Goal: Task Accomplishment & Management: Manage account settings

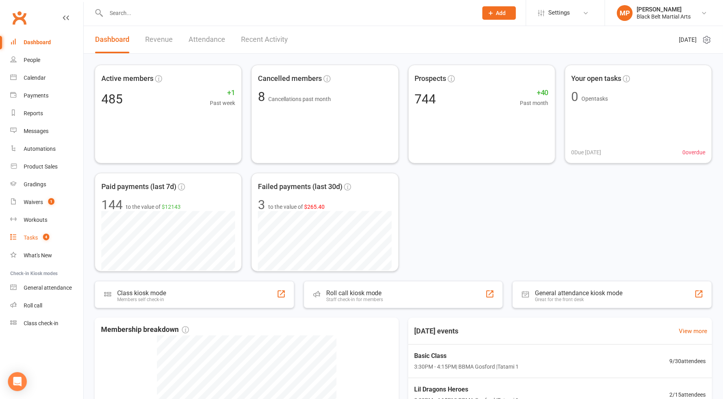
click at [34, 238] on div "Tasks" at bounding box center [31, 237] width 14 height 6
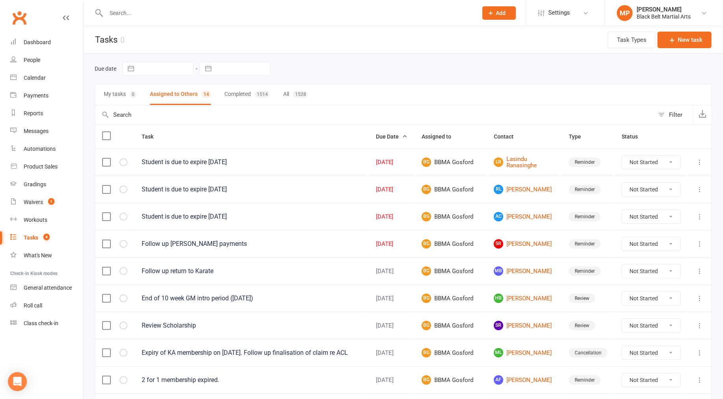
click at [179, 12] on input "text" at bounding box center [288, 12] width 369 height 11
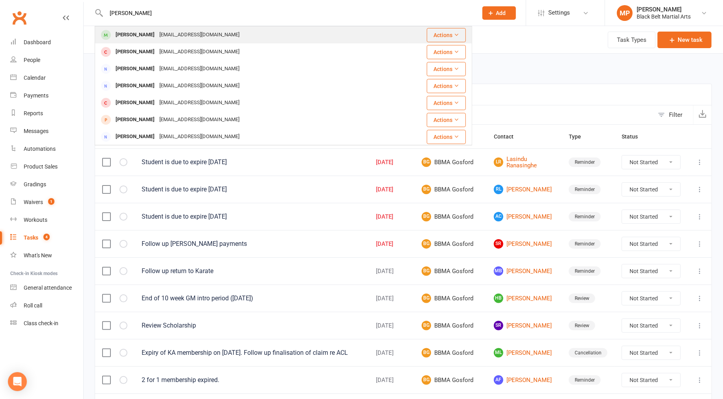
type input "clark hutton"
click at [146, 30] on div "Evie Clark - Hutton" at bounding box center [135, 34] width 44 height 11
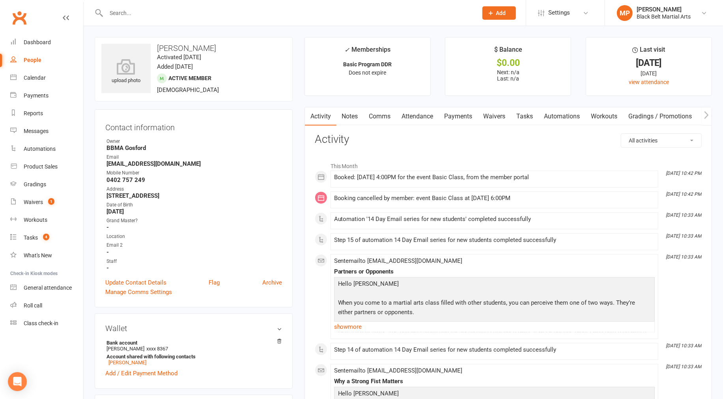
click at [416, 117] on link "Attendance" at bounding box center [418, 116] width 43 height 18
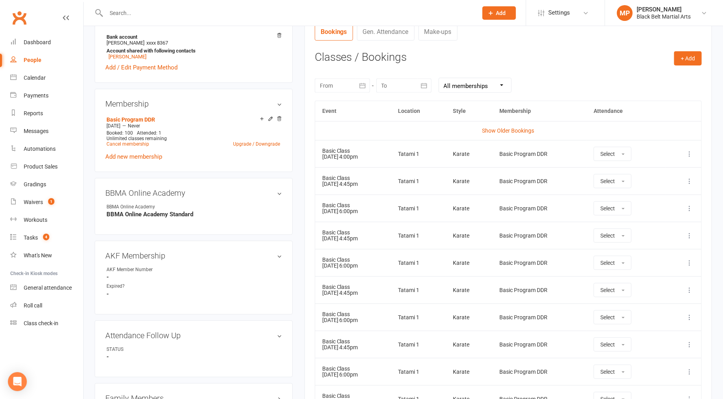
scroll to position [307, 0]
click at [690, 205] on icon at bounding box center [690, 208] width 8 height 8
click at [652, 254] on link "Remove booking" at bounding box center [655, 255] width 78 height 16
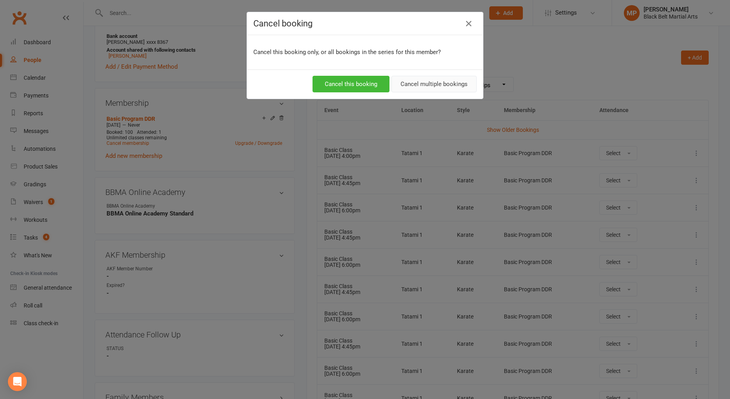
click at [441, 81] on button "Cancel multiple bookings" at bounding box center [434, 84] width 85 height 17
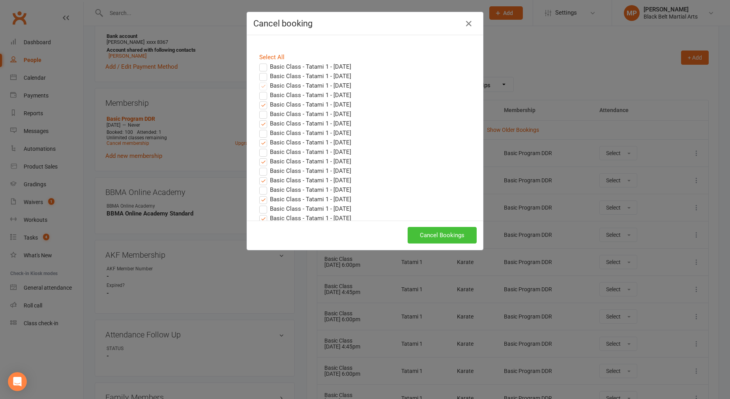
click at [442, 236] on button "Cancel Bookings" at bounding box center [442, 235] width 69 height 17
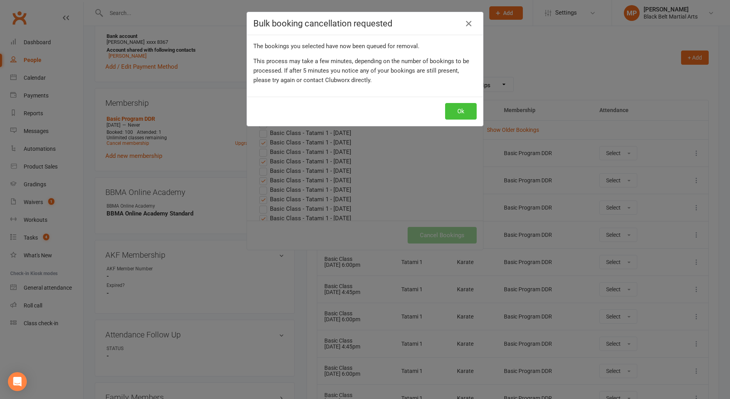
click at [458, 110] on button "Ok" at bounding box center [461, 111] width 32 height 17
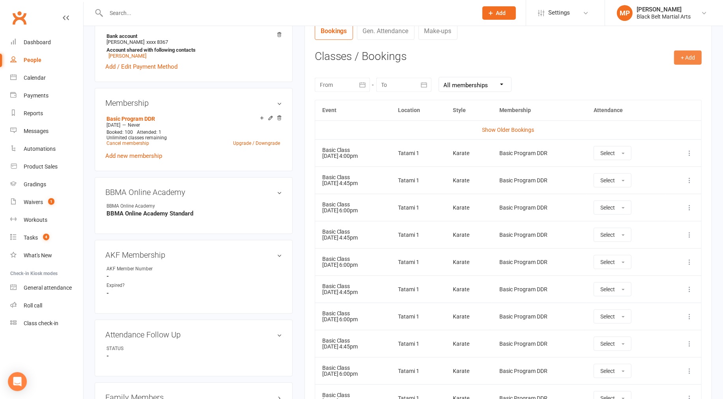
click at [686, 57] on button "+ Add" at bounding box center [689, 58] width 28 height 14
click at [648, 80] on link "Book Event" at bounding box center [663, 75] width 78 height 16
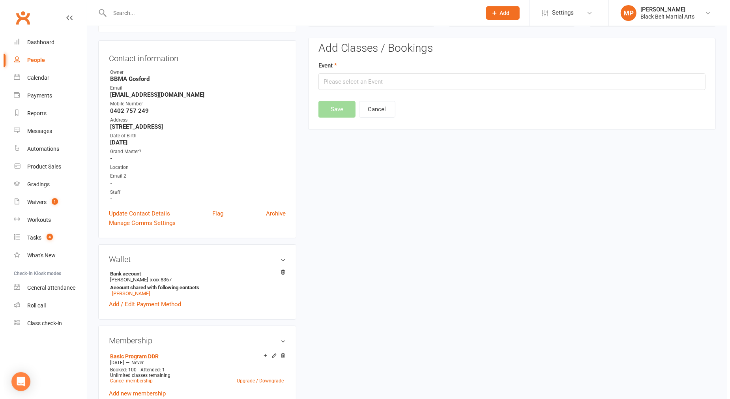
scroll to position [67, 0]
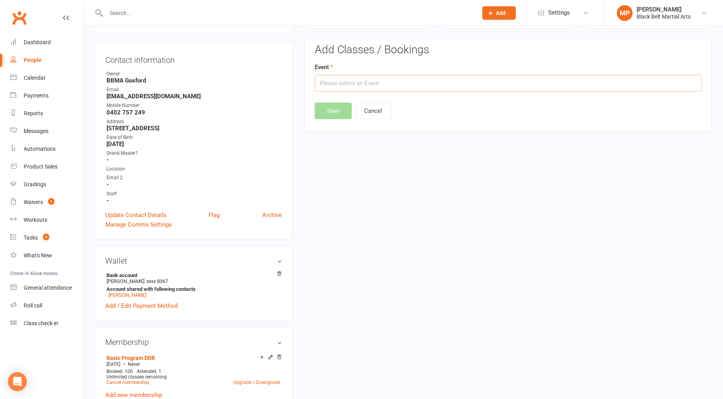
click at [405, 88] on input "text" at bounding box center [508, 83] width 387 height 17
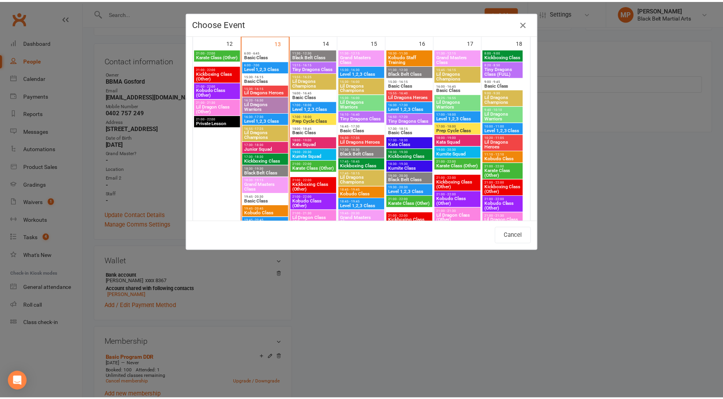
scroll to position [395, 0]
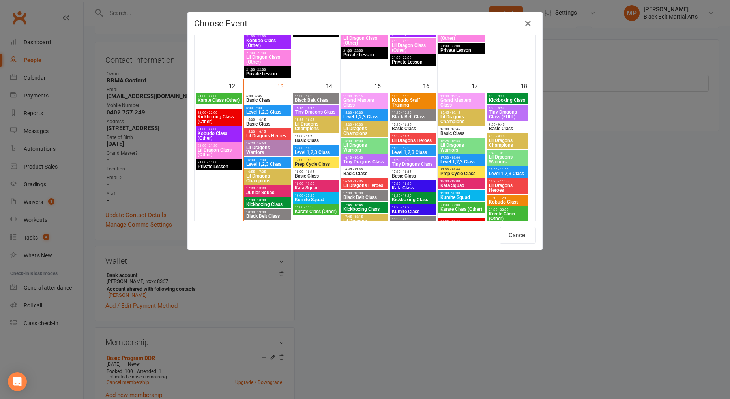
click at [315, 138] on span "Basic Class" at bounding box center [315, 140] width 43 height 5
type input "Basic Class - Oct 14, 2025 4:00:00 PM"
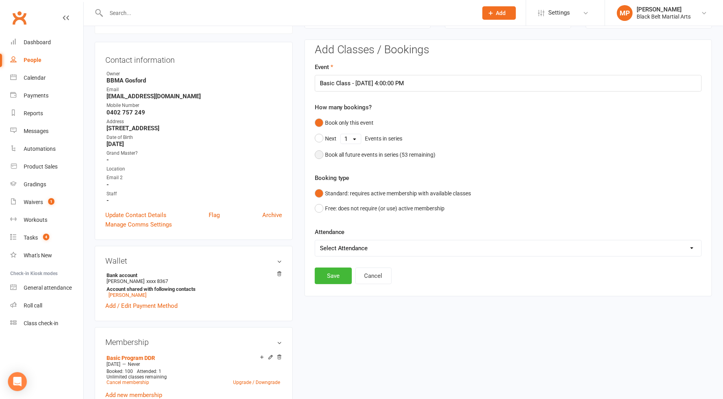
click at [320, 153] on button "Book all future events in series ( 53 remaining)" at bounding box center [375, 154] width 121 height 15
click at [326, 230] on button "Save" at bounding box center [333, 235] width 37 height 17
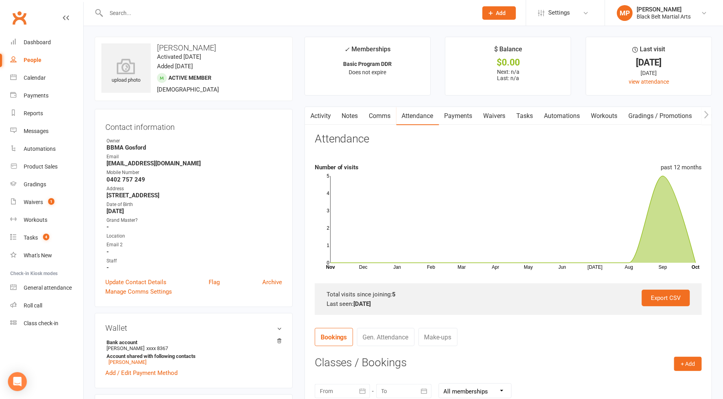
scroll to position [0, 0]
click at [39, 202] on div "Waivers" at bounding box center [33, 202] width 19 height 6
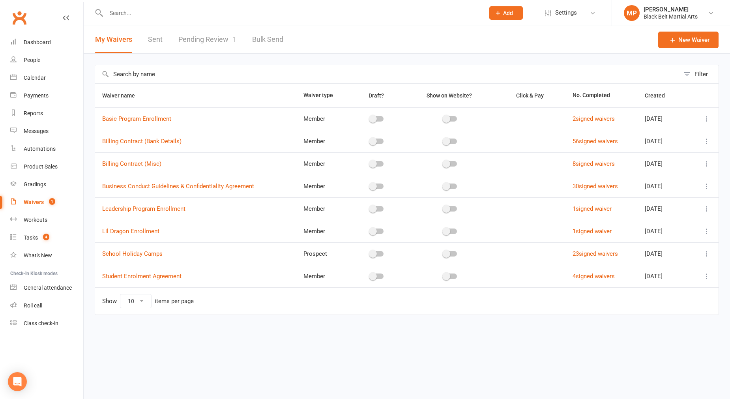
click at [200, 38] on link "Pending Review 1" at bounding box center [207, 39] width 58 height 27
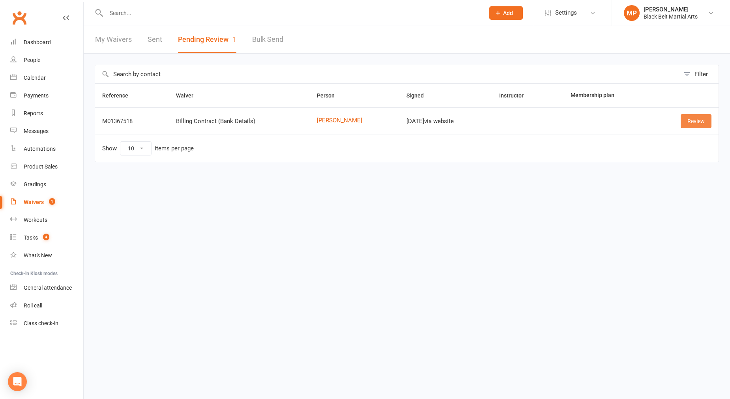
click at [695, 120] on link "Review" at bounding box center [696, 121] width 31 height 14
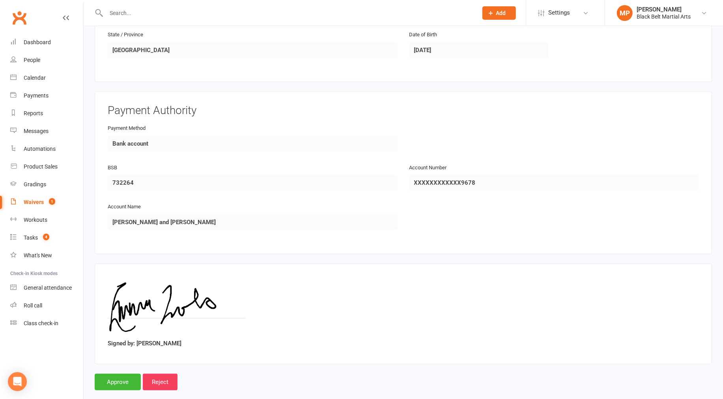
scroll to position [309, 0]
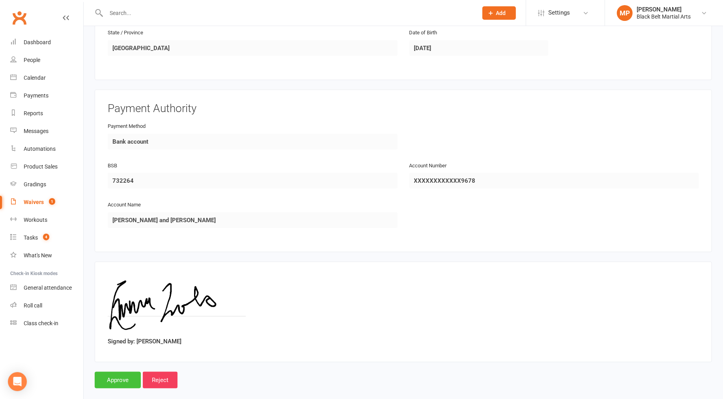
click at [127, 372] on input "Approve" at bounding box center [118, 380] width 46 height 17
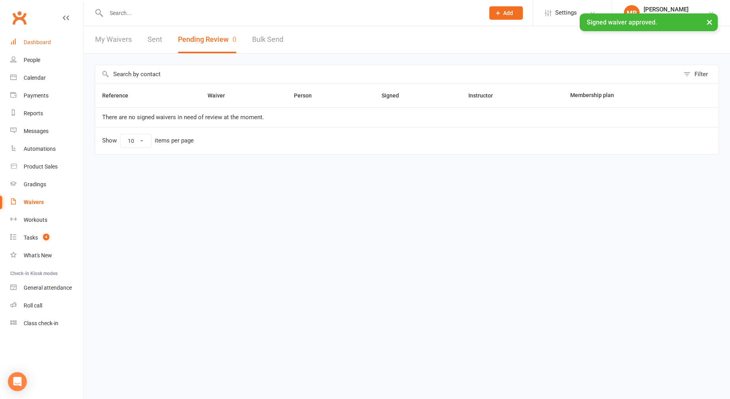
click at [41, 46] on link "Dashboard" at bounding box center [46, 43] width 73 height 18
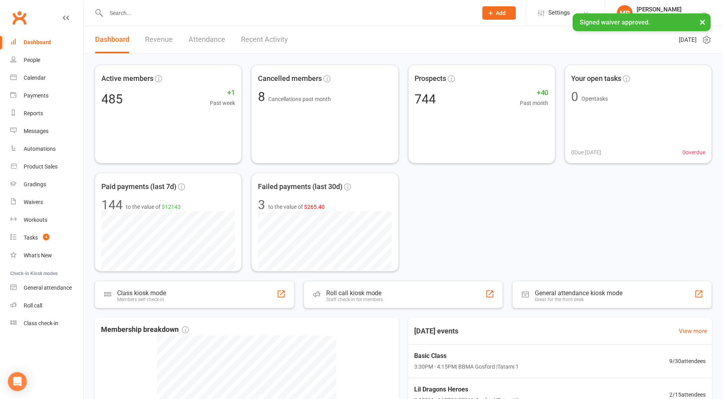
click at [144, 13] on input "text" at bounding box center [288, 12] width 369 height 11
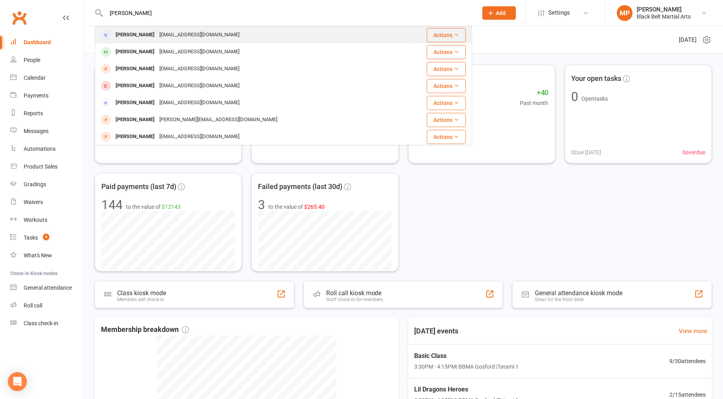
type input "emma zar"
click at [171, 34] on div "emmajlees@gmail.com" at bounding box center [199, 34] width 85 height 11
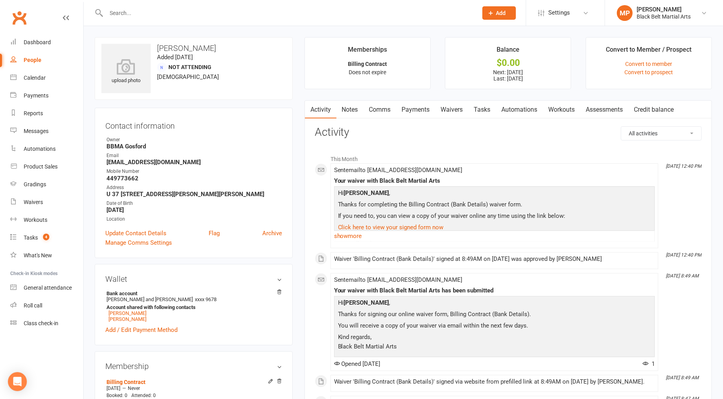
click at [423, 108] on link "Payments" at bounding box center [416, 110] width 39 height 18
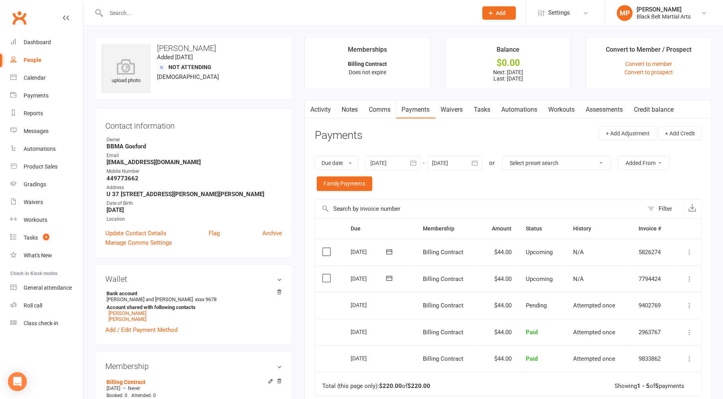
click at [322, 109] on link "Activity" at bounding box center [321, 110] width 32 height 18
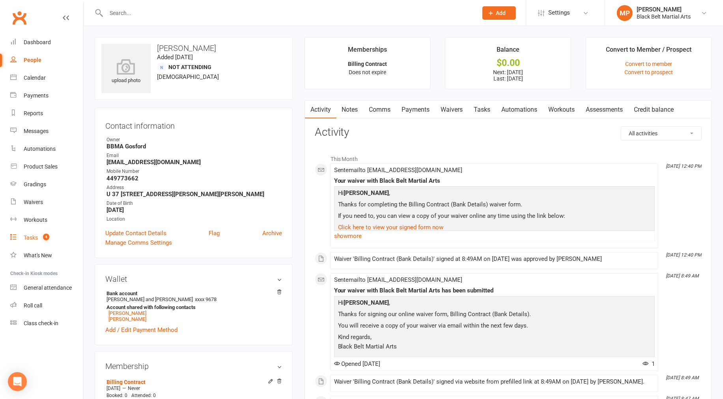
click at [33, 241] on link "Tasks 4" at bounding box center [46, 238] width 73 height 18
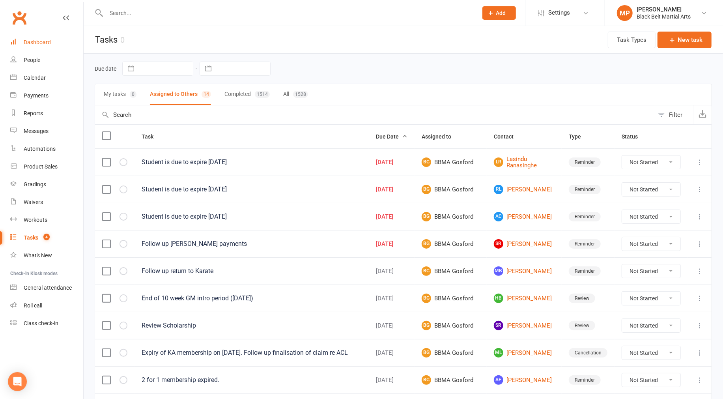
click at [50, 42] on link "Dashboard" at bounding box center [46, 43] width 73 height 18
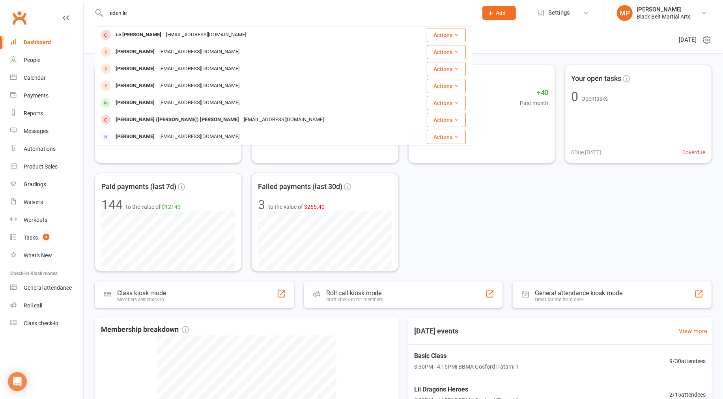
click at [217, 12] on input "eden le" at bounding box center [288, 12] width 369 height 11
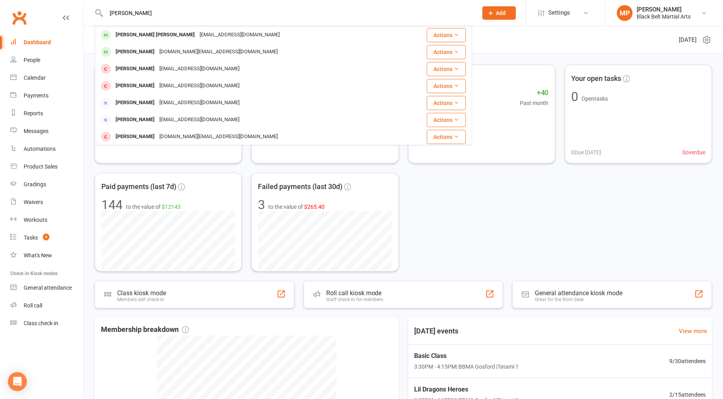
click at [161, 7] on input "[PERSON_NAME]" at bounding box center [288, 12] width 369 height 11
click at [247, 14] on input "[PERSON_NAME]" at bounding box center [288, 12] width 369 height 11
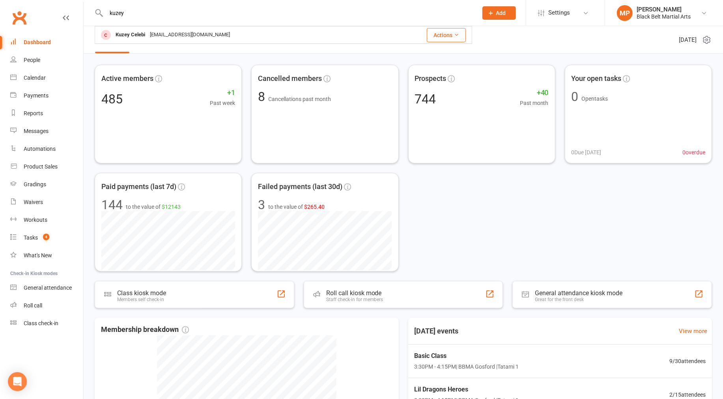
click at [182, 11] on input "kuzey" at bounding box center [288, 12] width 369 height 11
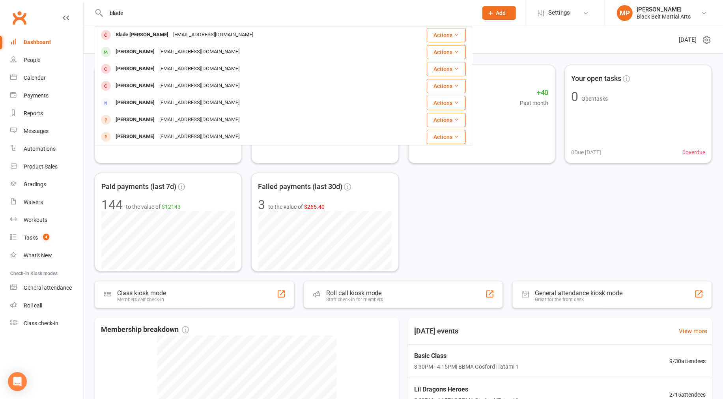
click at [141, 15] on input "blade" at bounding box center [288, 12] width 369 height 11
click at [142, 15] on input "[PERSON_NAME]" at bounding box center [288, 12] width 369 height 11
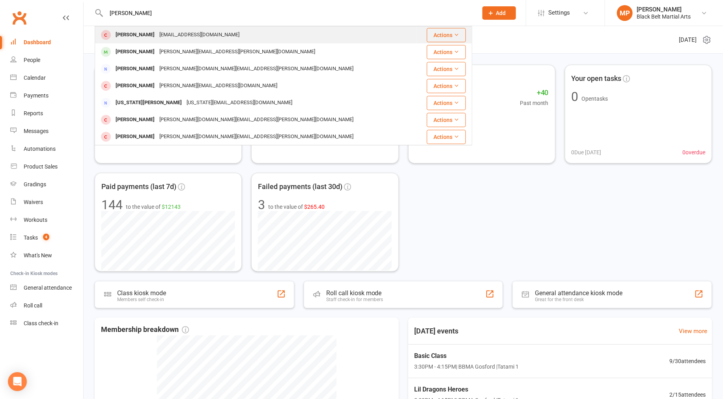
type input "[PERSON_NAME]"
click at [139, 37] on div "[PERSON_NAME]" at bounding box center [135, 34] width 44 height 11
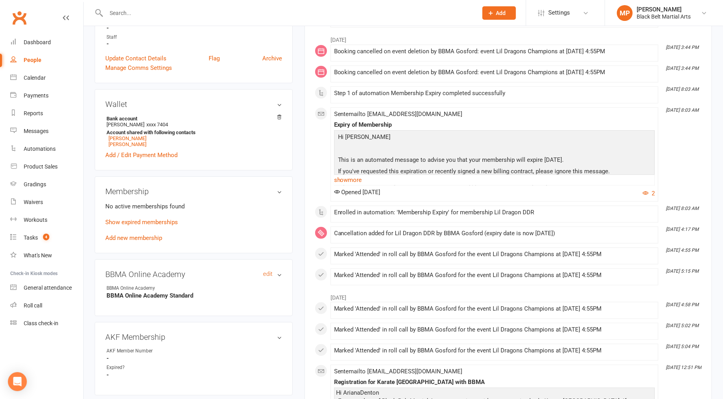
scroll to position [219, 0]
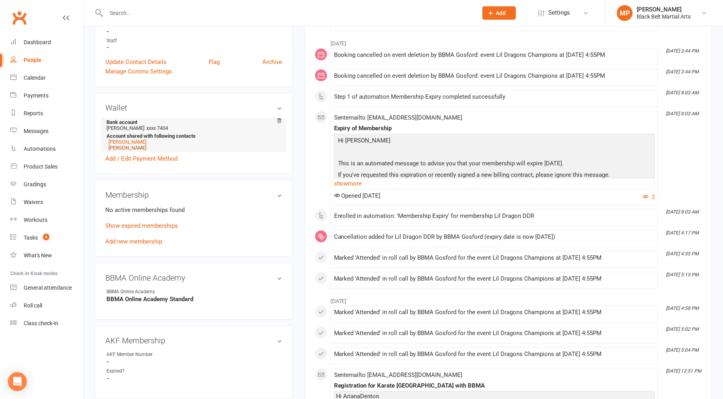
click at [136, 147] on link "[PERSON_NAME]" at bounding box center [128, 148] width 38 height 6
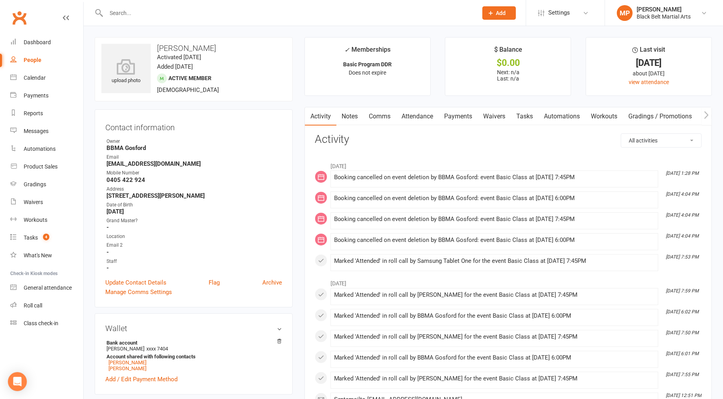
click at [148, 15] on input "text" at bounding box center [288, 12] width 369 height 11
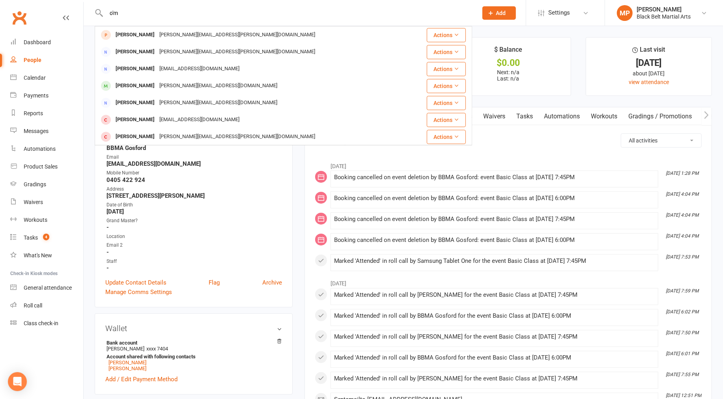
type input "o'm"
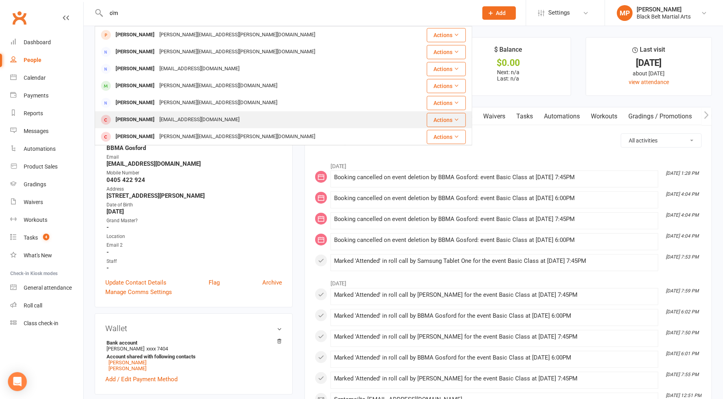
click at [157, 121] on div "[EMAIL_ADDRESS][DOMAIN_NAME]" at bounding box center [199, 119] width 85 height 11
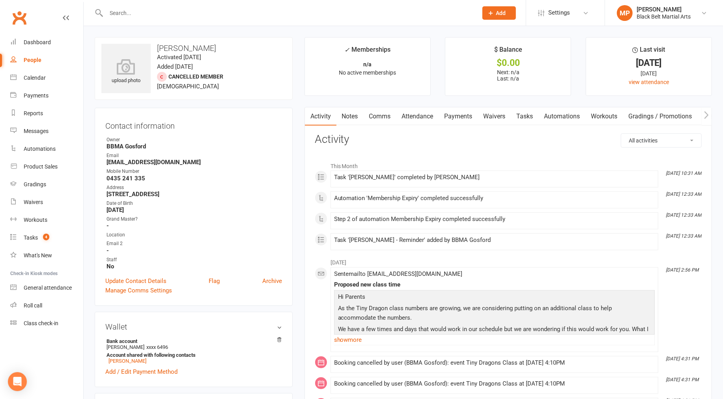
click at [179, 14] on input "text" at bounding box center [288, 12] width 369 height 11
type input "jaiger lo"
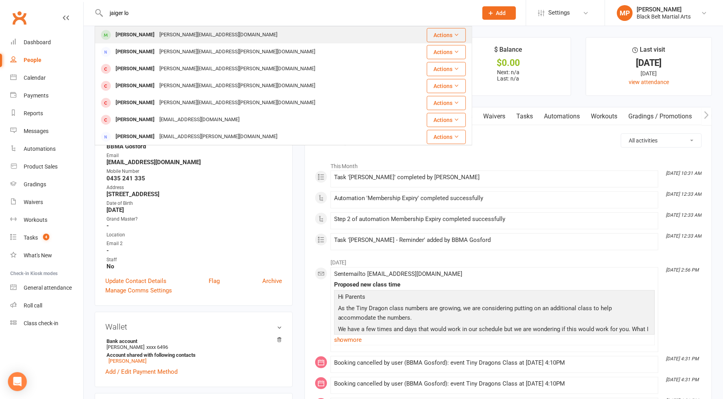
click at [174, 37] on div "[PERSON_NAME][EMAIL_ADDRESS][DOMAIN_NAME]" at bounding box center [218, 34] width 123 height 11
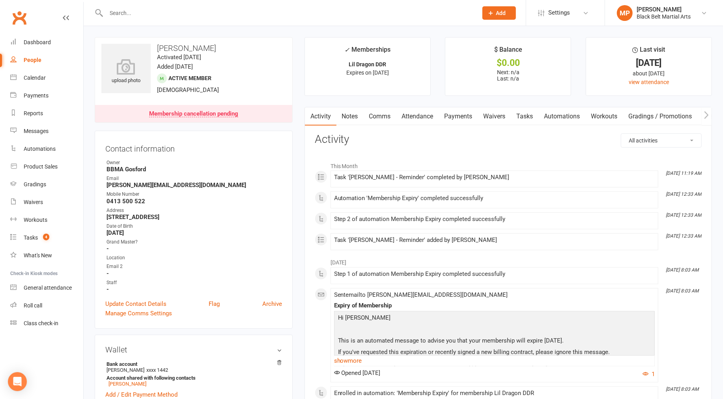
click at [326, 12] on input "text" at bounding box center [288, 12] width 369 height 11
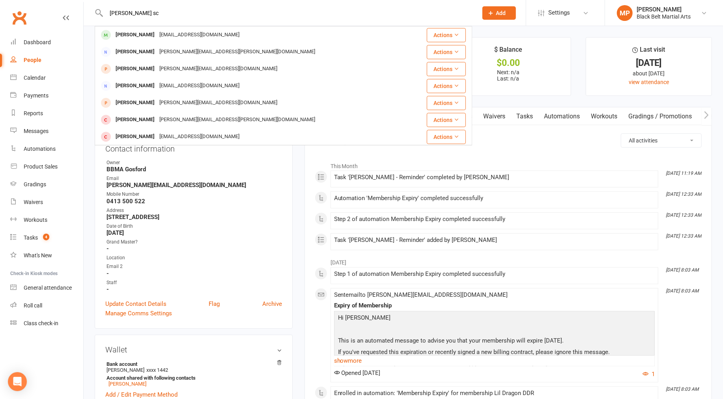
click at [206, 12] on input "[PERSON_NAME] sc" at bounding box center [288, 12] width 369 height 11
click at [273, 15] on input "[PERSON_NAME]" at bounding box center [288, 12] width 369 height 11
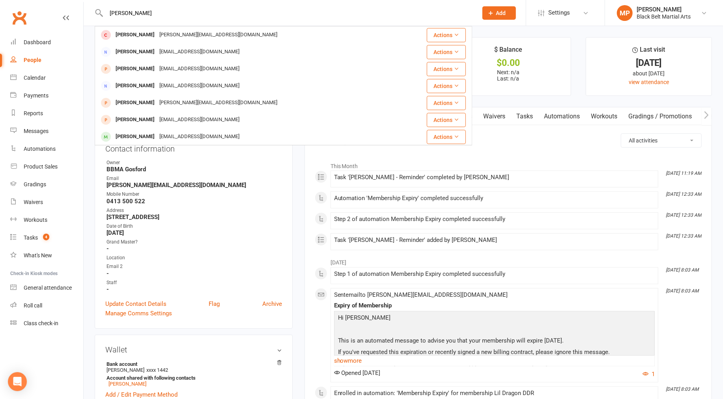
click at [273, 15] on input "[PERSON_NAME]" at bounding box center [288, 12] width 369 height 11
type input "landyn"
